Goal: Task Accomplishment & Management: Complete application form

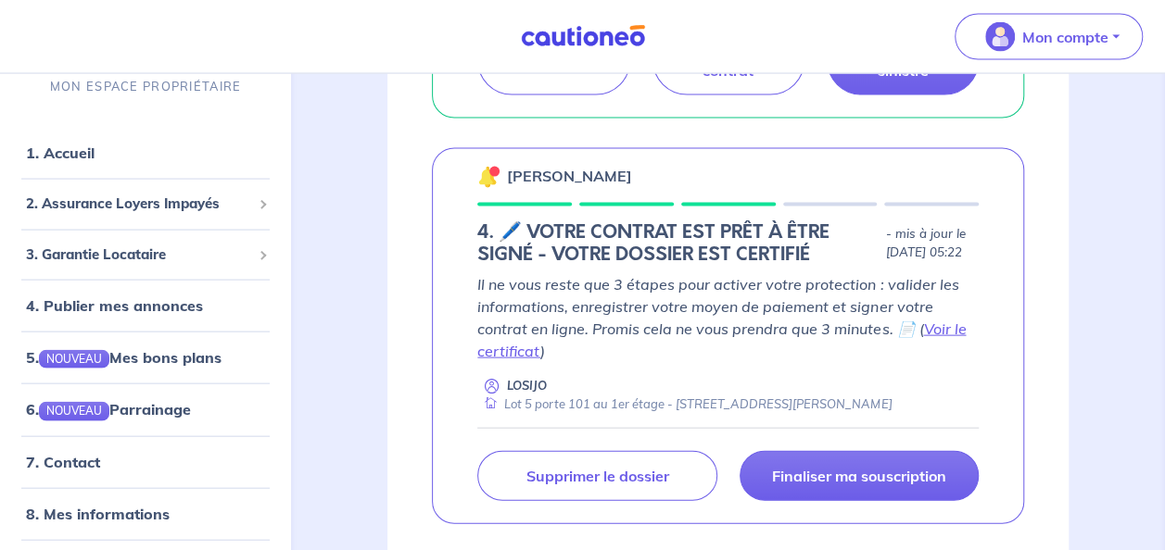
scroll to position [2039, 0]
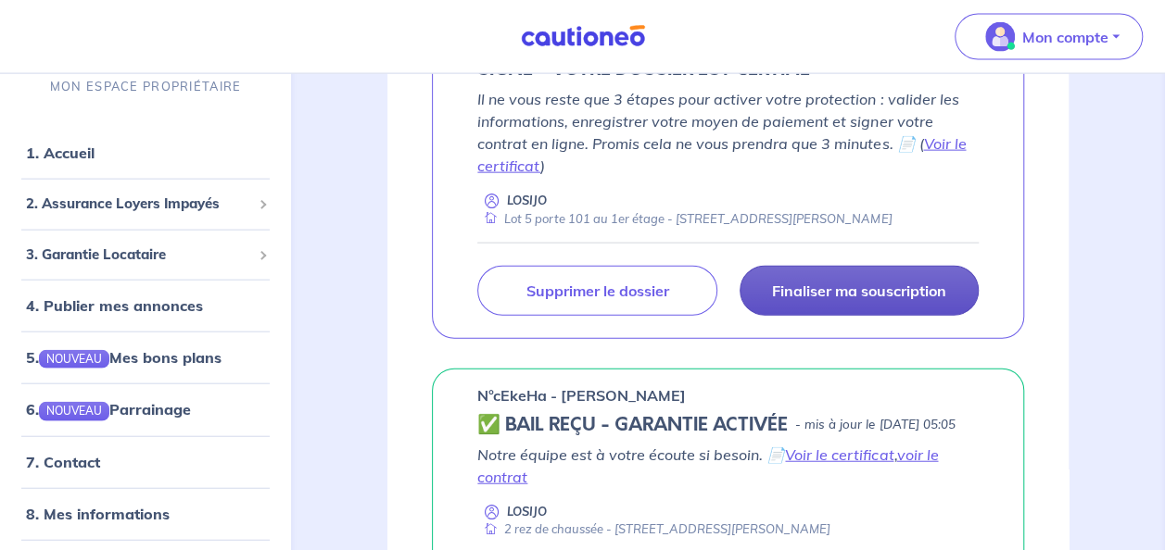
click at [828, 300] on p "Finaliser ma souscription" at bounding box center [859, 291] width 174 height 19
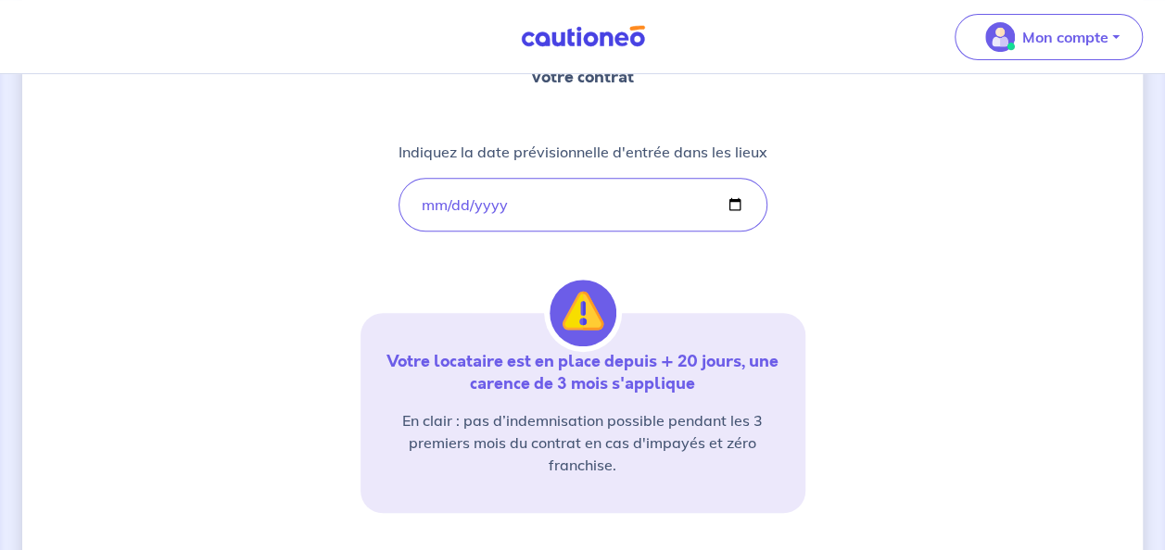
scroll to position [486, 0]
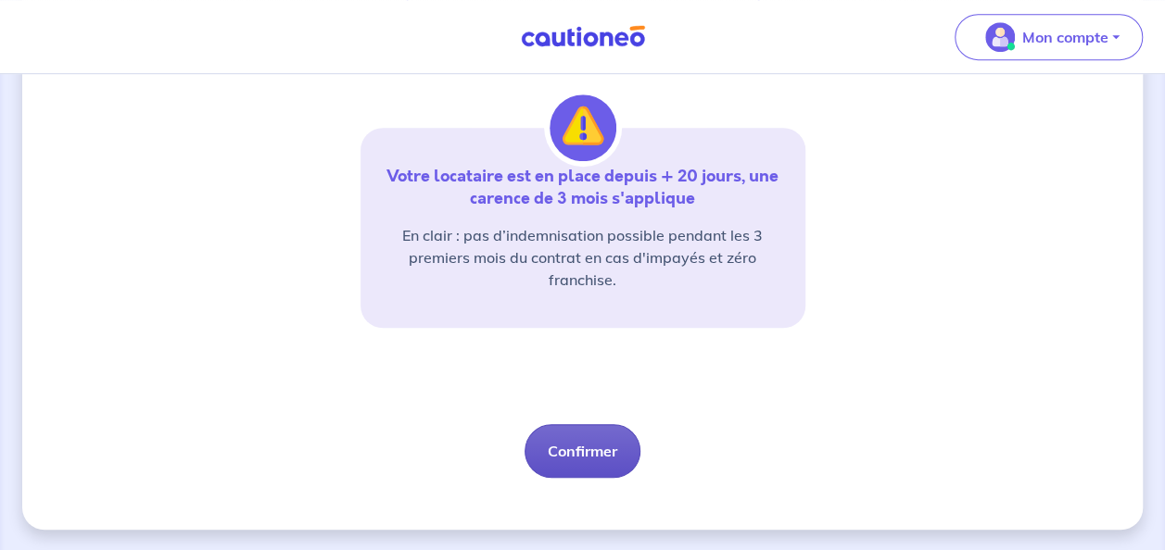
click at [588, 455] on button "Confirmer" at bounding box center [582, 451] width 116 height 54
select select "FR"
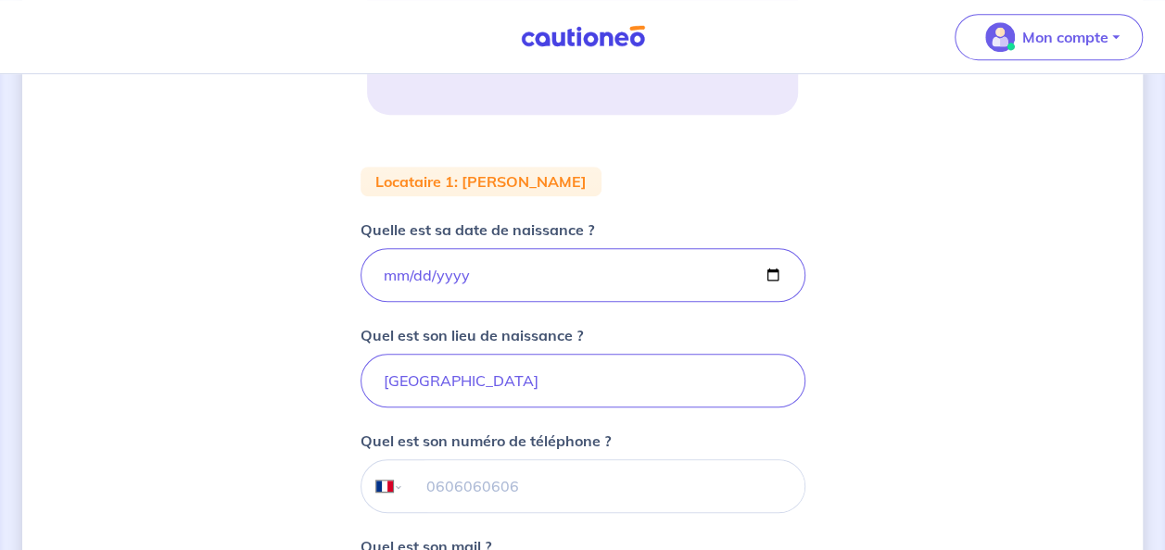
scroll to position [556, 0]
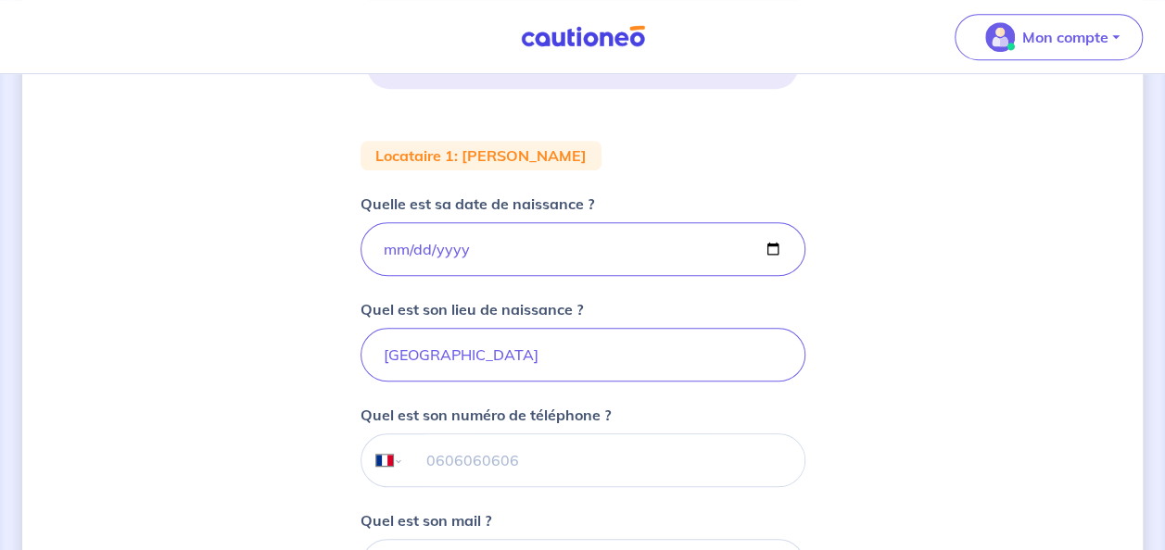
click at [558, 448] on input "tel" at bounding box center [603, 461] width 400 height 52
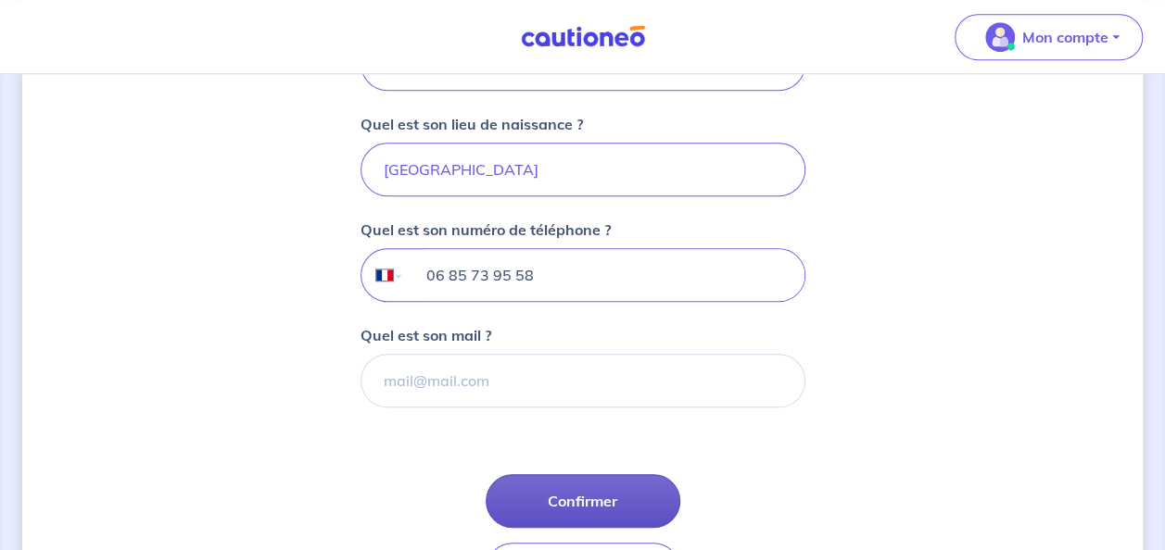
type input "06 85 73 95 58"
click at [597, 493] on button "Confirmer" at bounding box center [583, 501] width 195 height 54
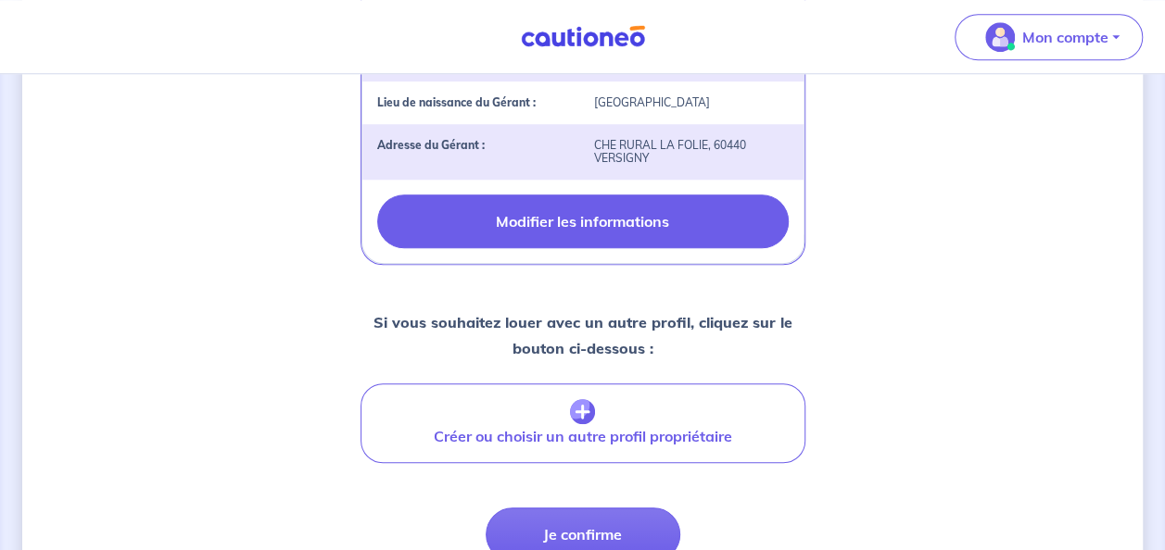
scroll to position [906, 0]
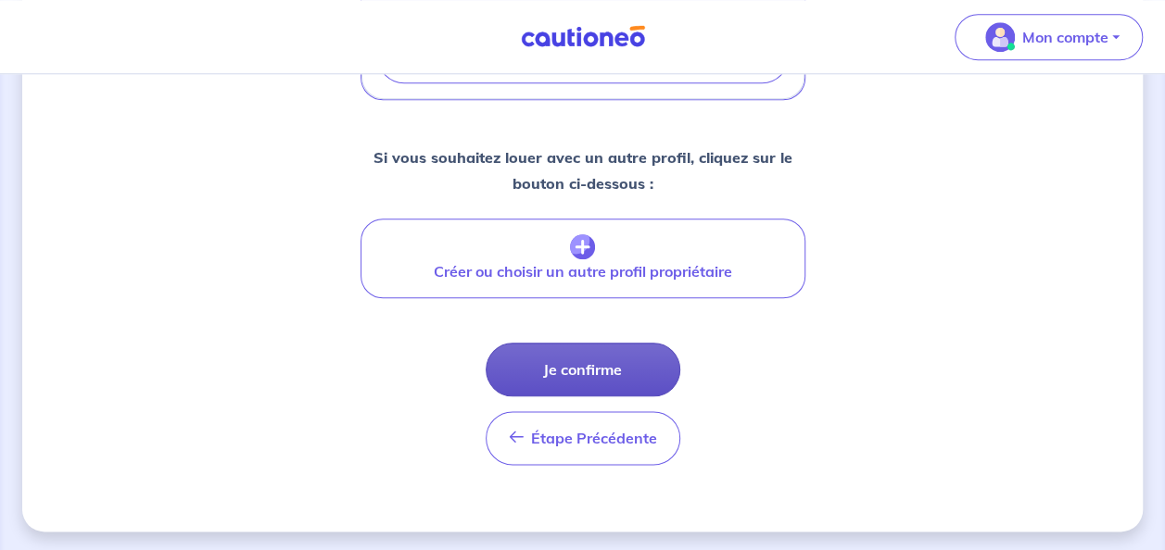
click at [593, 386] on button "Je confirme" at bounding box center [583, 370] width 195 height 54
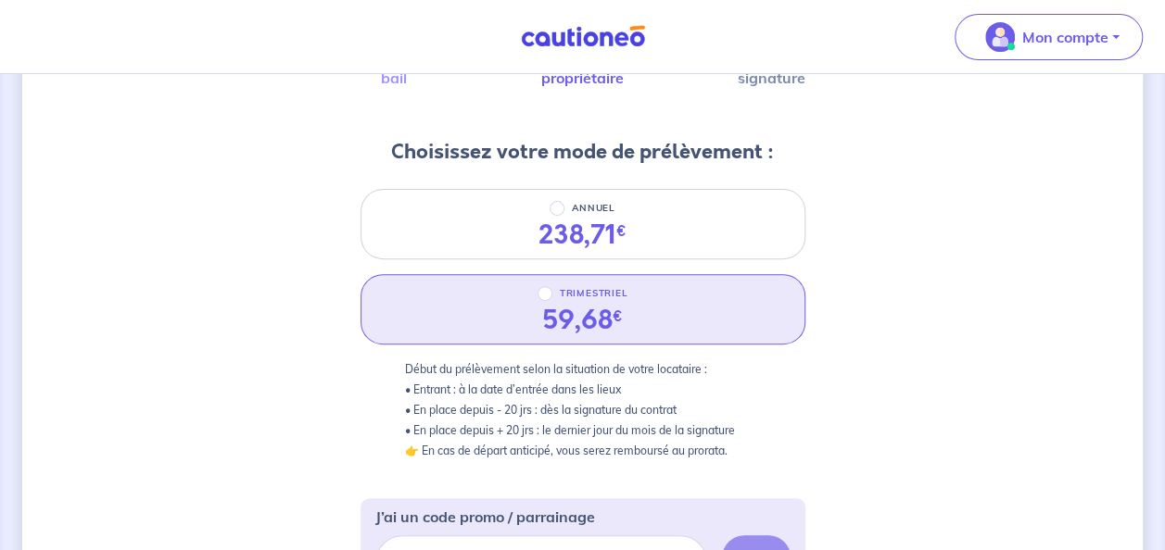
scroll to position [185, 0]
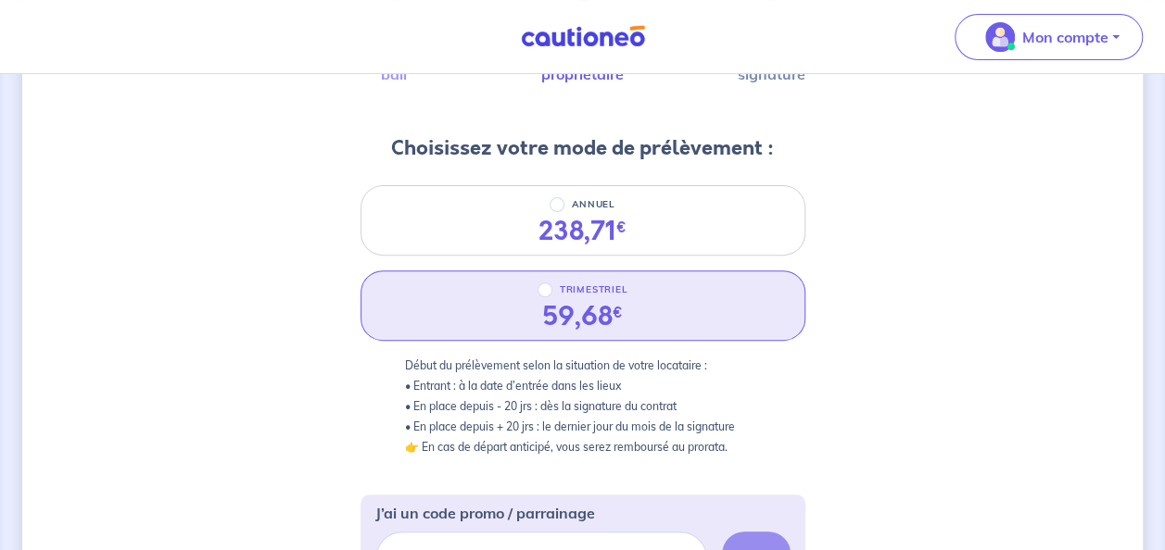
click at [555, 291] on div "TRIMESTRIEL" at bounding box center [582, 290] width 91 height 22
radio input "true"
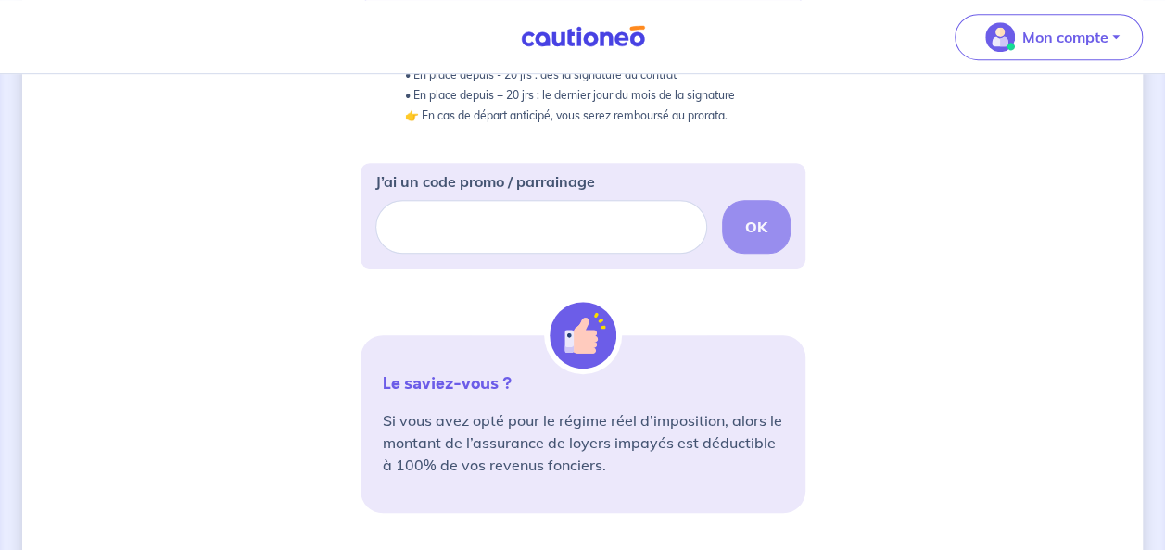
scroll to position [649, 0]
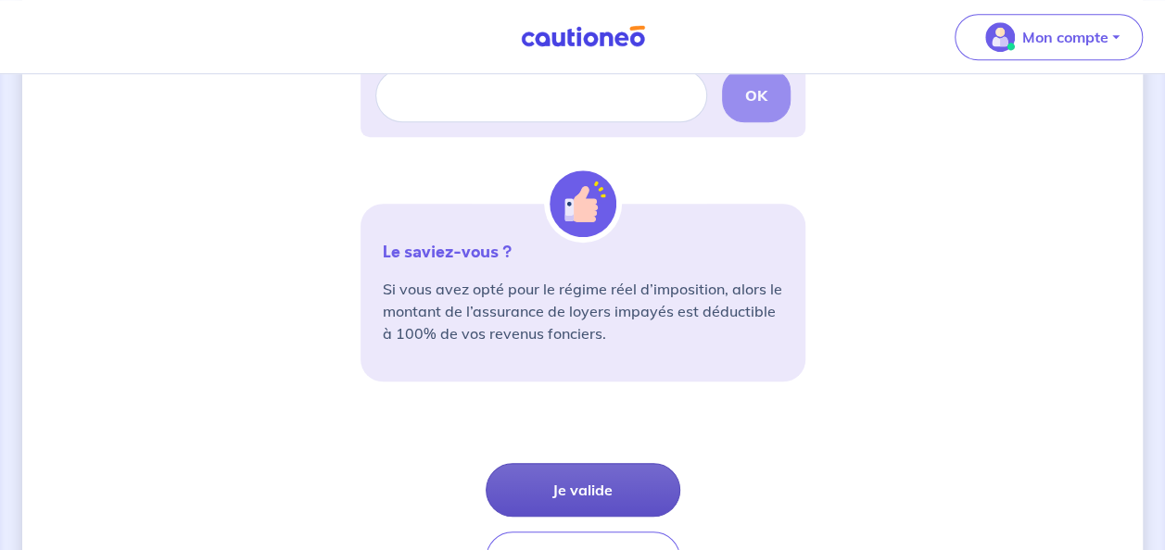
click at [608, 484] on button "Je valide" at bounding box center [583, 490] width 195 height 54
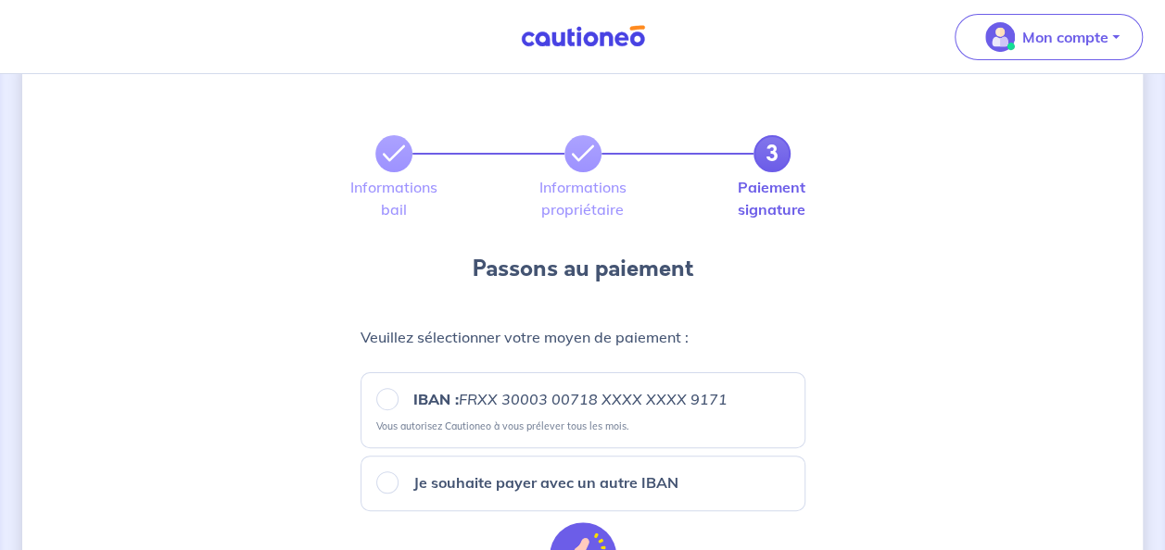
scroll to position [93, 0]
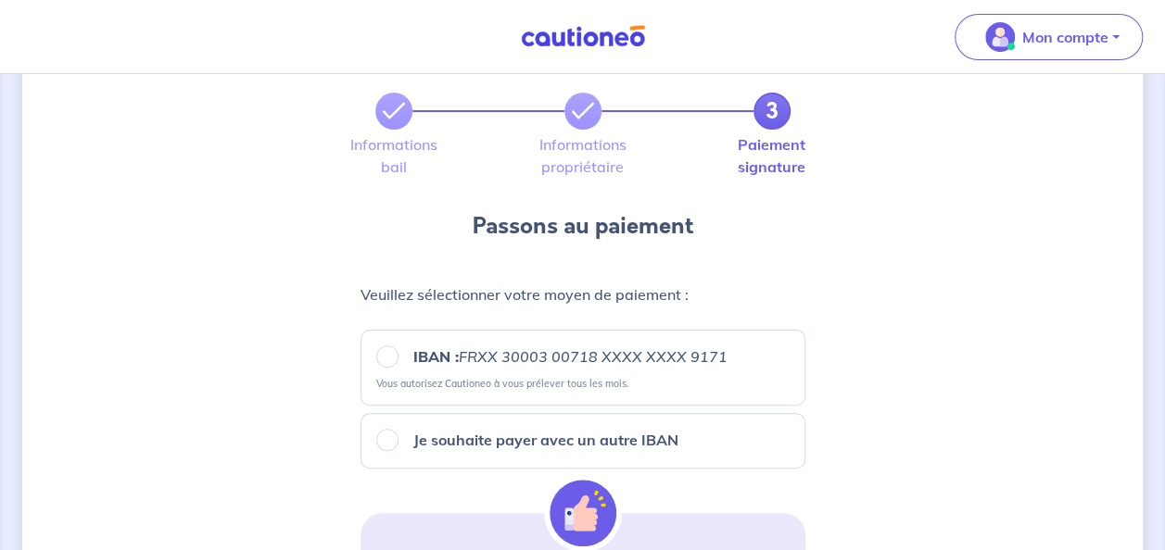
click at [400, 358] on label "IBAN : FRXX [FINANCIAL_ID] XXXX XXXX 9171" at bounding box center [562, 357] width 329 height 22
click at [398, 358] on input "IBAN : FRXX [FINANCIAL_ID] XXXX XXXX 9171" at bounding box center [387, 357] width 22 height 22
radio input "true"
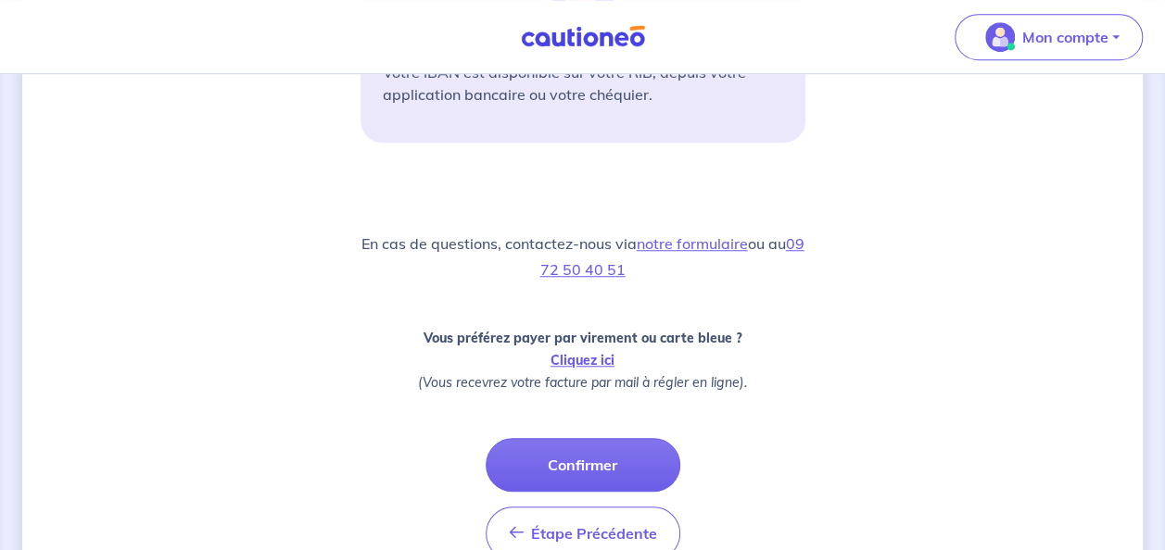
scroll to position [649, 0]
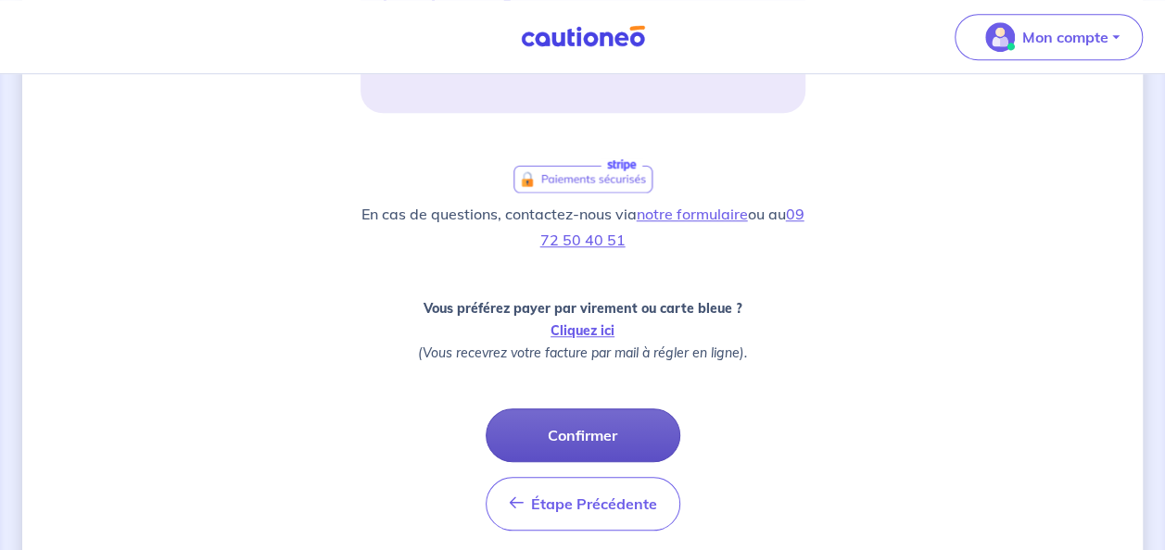
click at [575, 449] on button "Confirmer" at bounding box center [583, 436] width 195 height 54
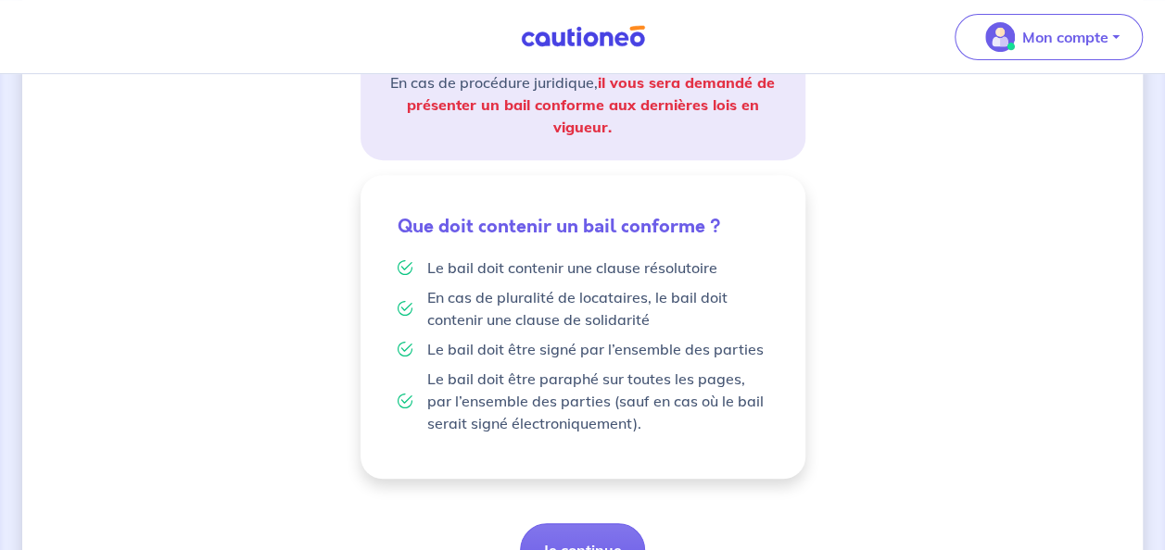
scroll to position [466, 0]
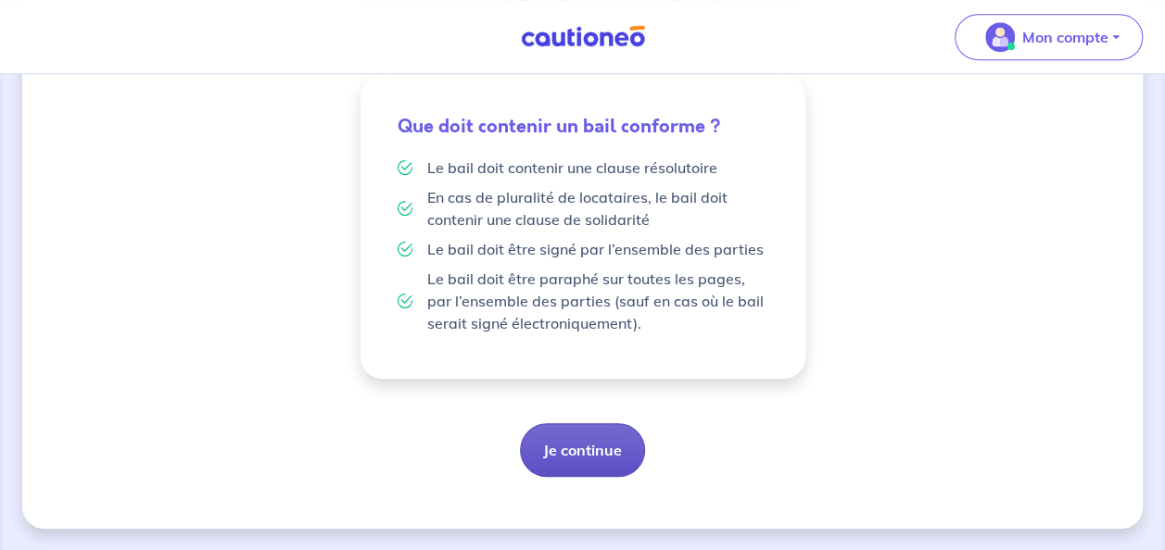
click at [592, 457] on button "Je continue" at bounding box center [582, 450] width 125 height 54
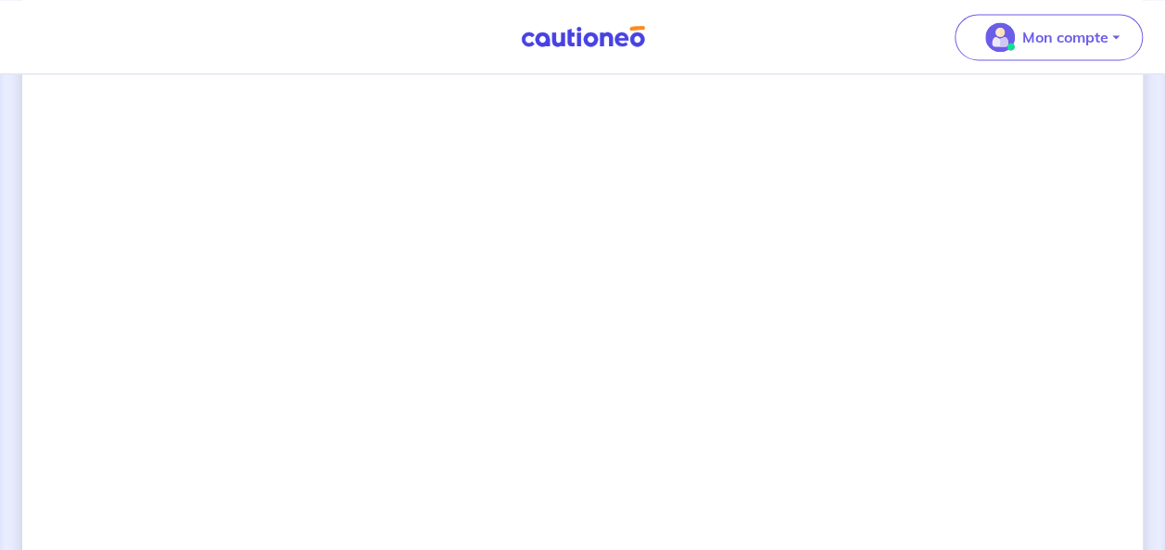
scroll to position [1526, 0]
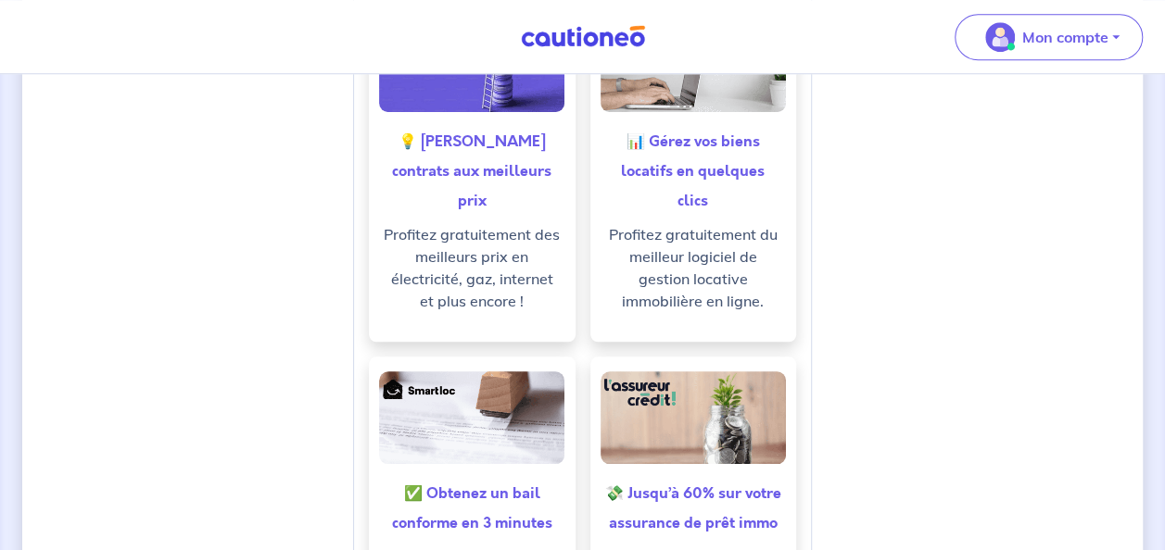
scroll to position [380, 0]
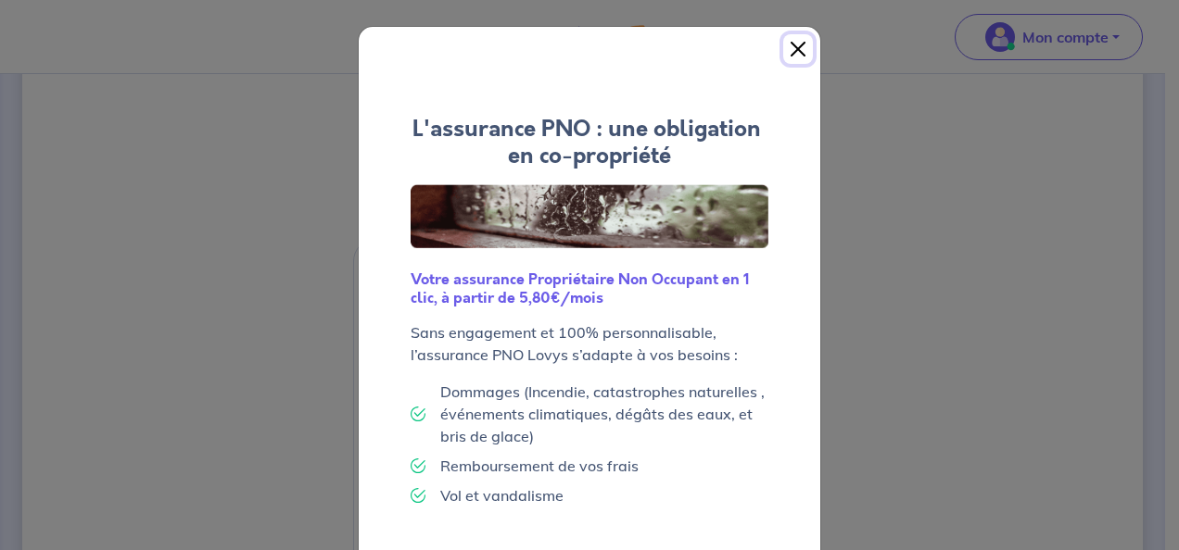
click at [791, 51] on button "Close" at bounding box center [798, 49] width 30 height 30
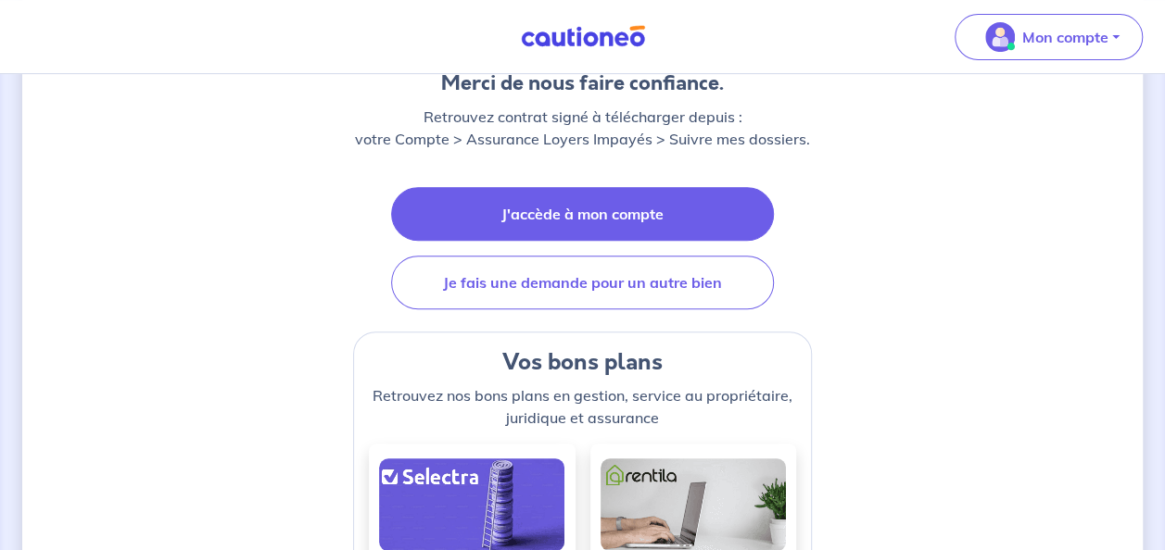
click at [684, 220] on link "J'accède à mon compte" at bounding box center [582, 214] width 383 height 54
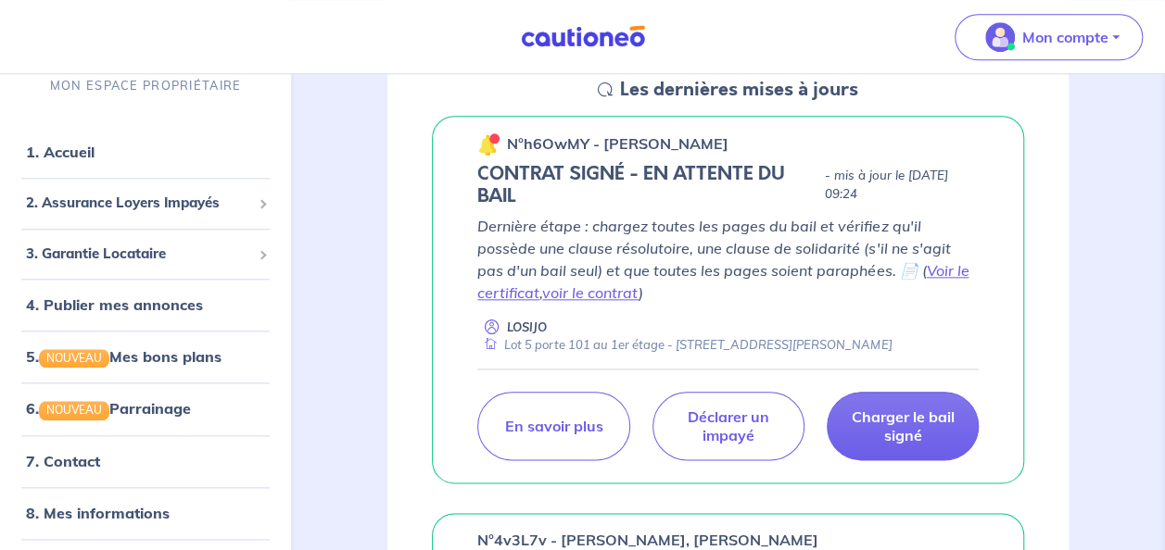
scroll to position [927, 0]
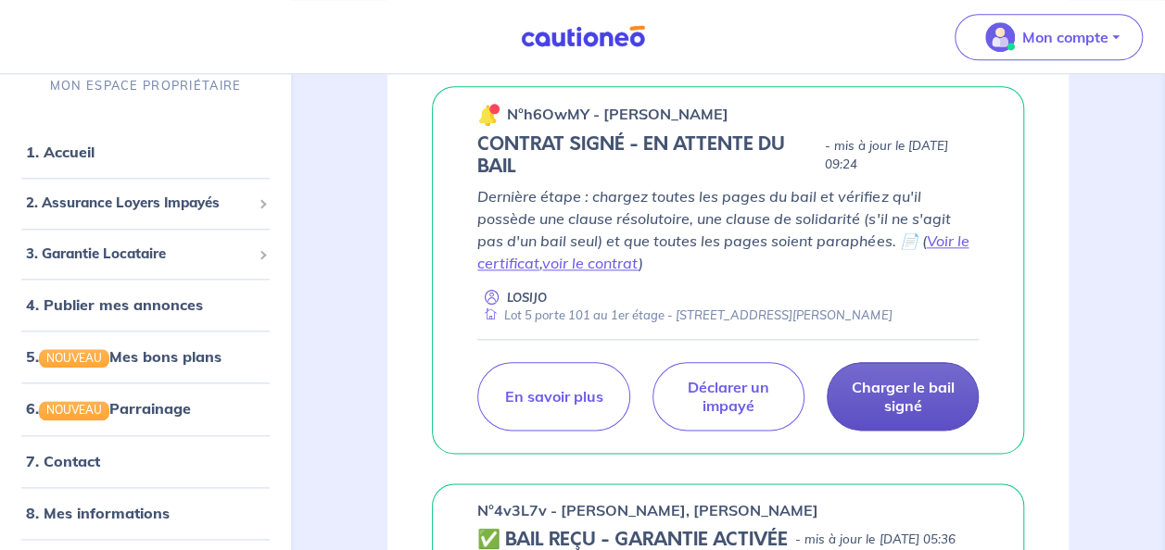
click at [944, 415] on p "Charger le bail signé" at bounding box center [903, 396] width 106 height 37
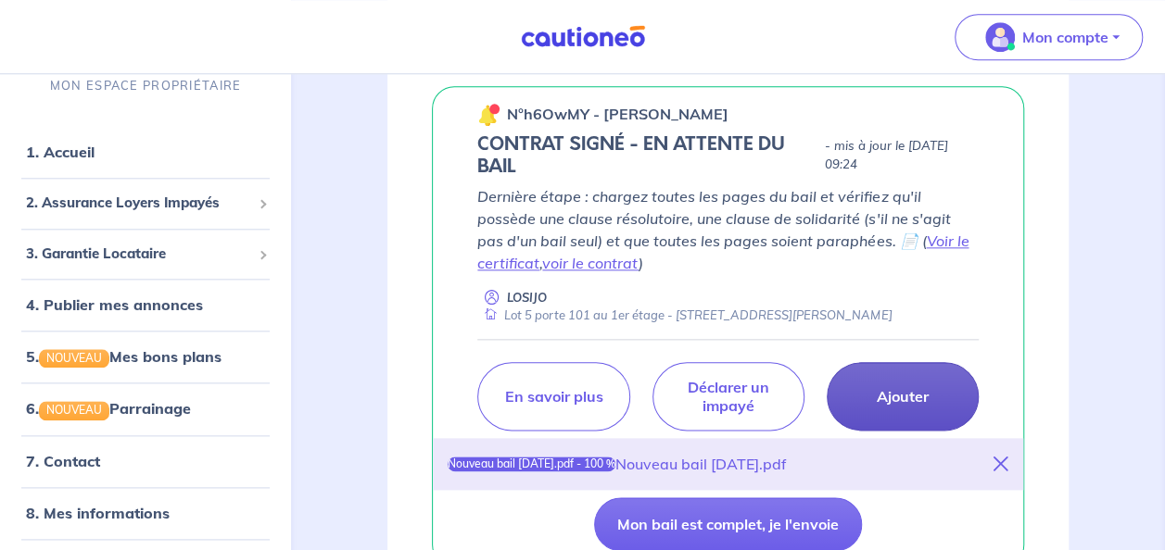
click at [903, 406] on p "Ajouter" at bounding box center [903, 396] width 52 height 19
click at [895, 406] on p "Ajouter" at bounding box center [903, 396] width 52 height 19
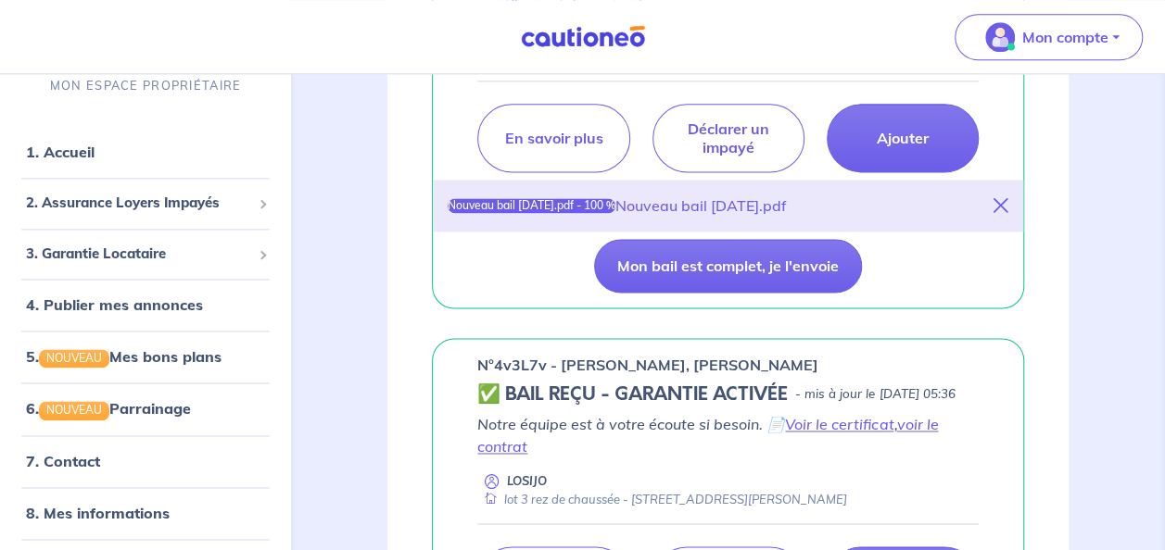
scroll to position [1205, 0]
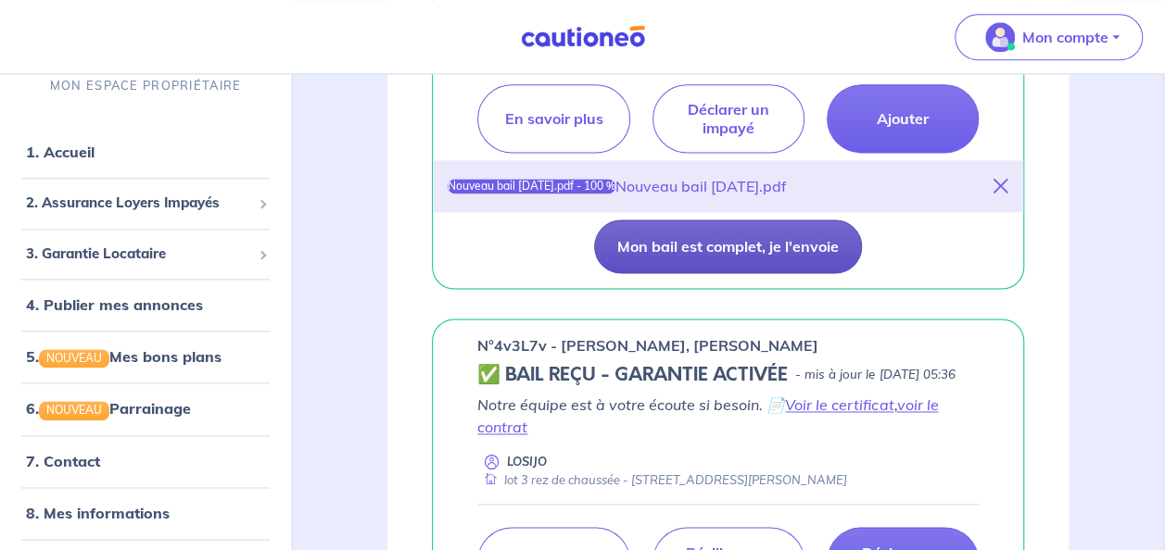
click at [704, 273] on button "Mon bail est complet, je l'envoie" at bounding box center [728, 247] width 268 height 54
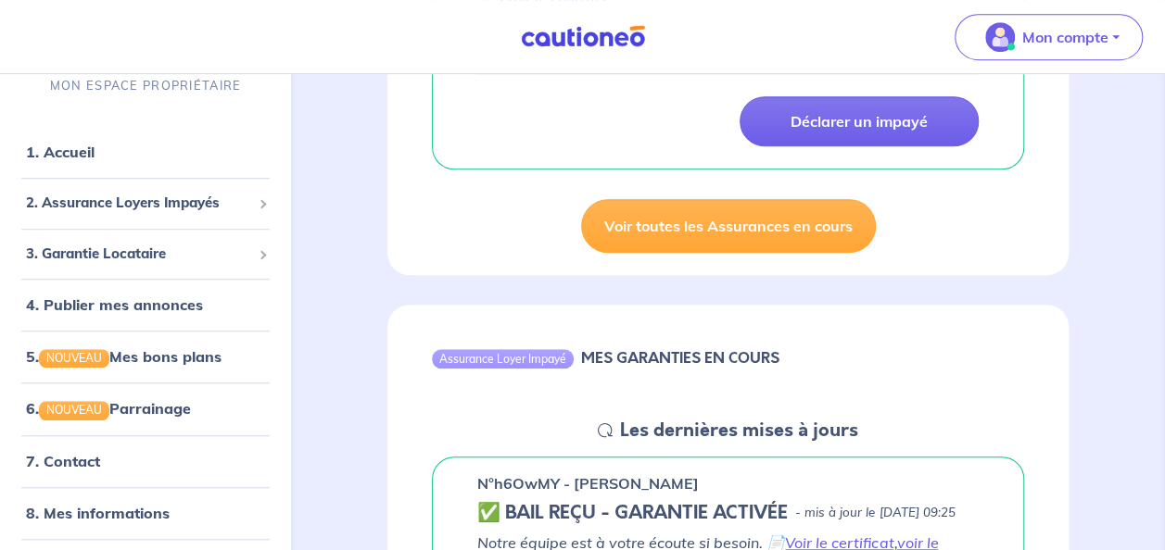
scroll to position [0, 0]
